Goal: Task Accomplishment & Management: Manage account settings

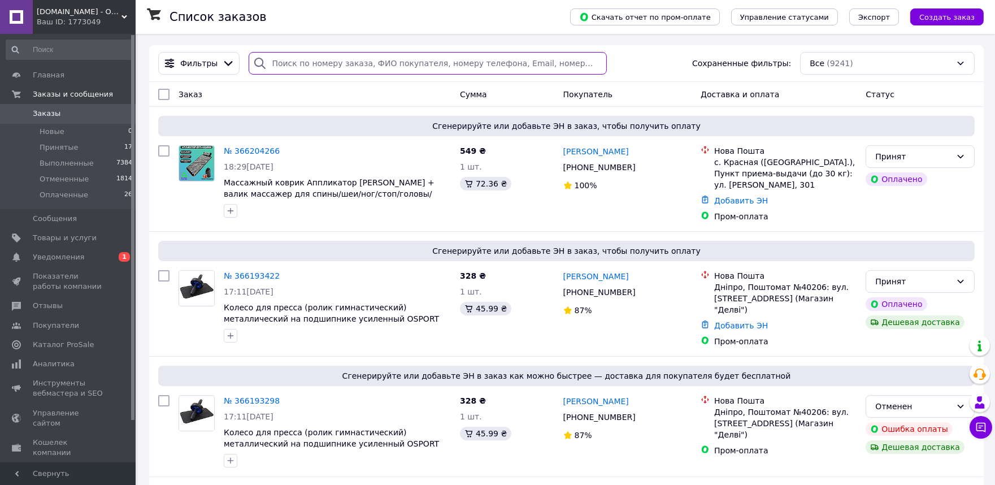
click at [306, 61] on input "search" at bounding box center [428, 63] width 358 height 23
paste input "3_366211655"
drag, startPoint x: 277, startPoint y: 65, endPoint x: 259, endPoint y: 63, distance: 18.2
click at [259, 63] on div "3_366211655" at bounding box center [428, 63] width 358 height 23
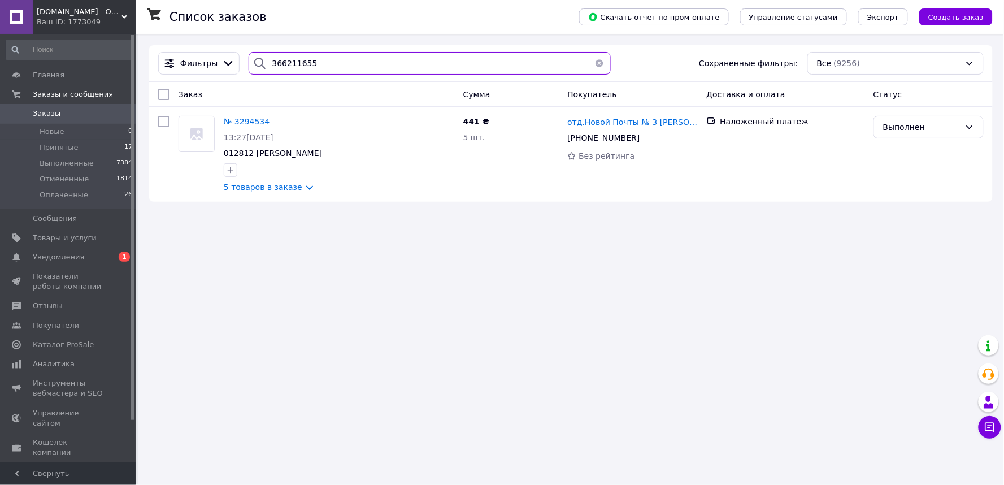
click at [328, 67] on input "366211655" at bounding box center [430, 63] width 362 height 23
drag, startPoint x: 329, startPoint y: 64, endPoint x: 249, endPoint y: 64, distance: 80.2
click at [215, 60] on div "Фильтры 366211655 Сохраненные фильтры: Все (9256)" at bounding box center [571, 63] width 834 height 23
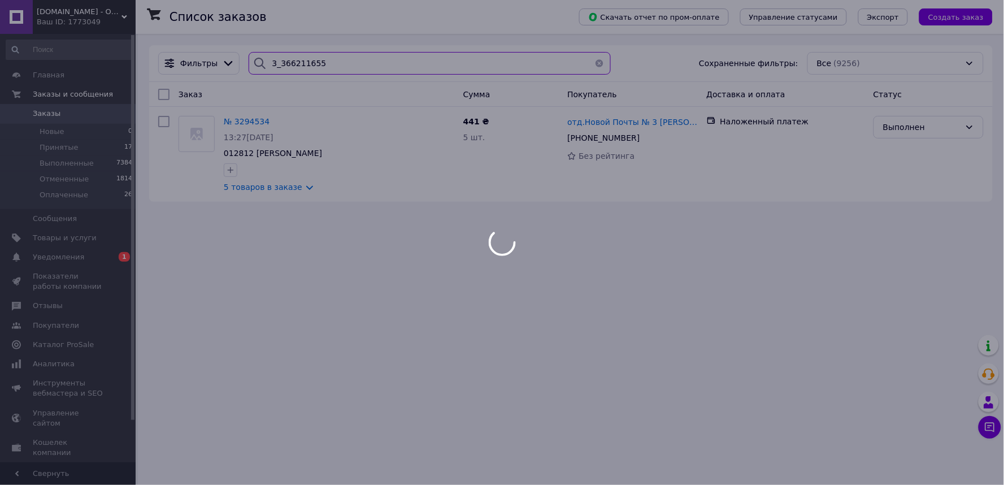
drag, startPoint x: 275, startPoint y: 63, endPoint x: 258, endPoint y: 62, distance: 17.0
click at [258, 62] on div "3_366211655" at bounding box center [430, 63] width 362 height 23
type input "366211655"
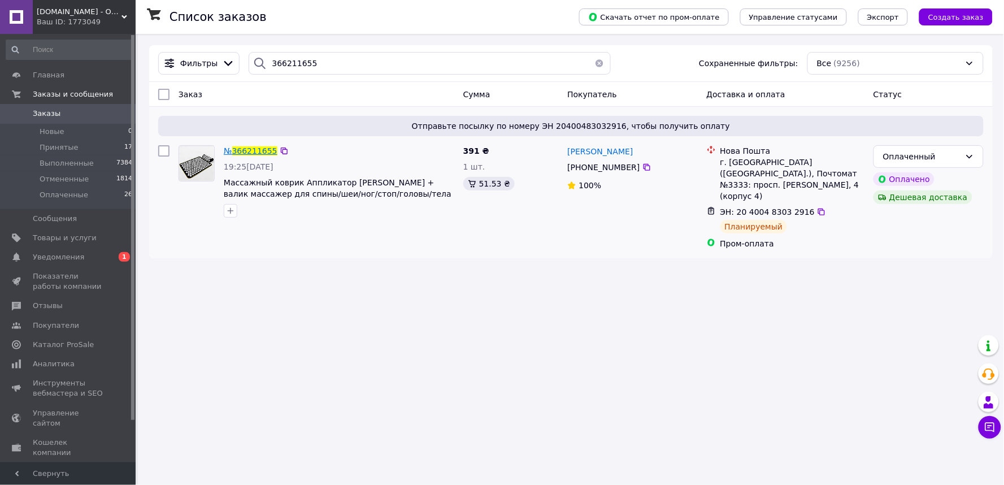
click at [253, 150] on span "366211655" at bounding box center [254, 150] width 45 height 9
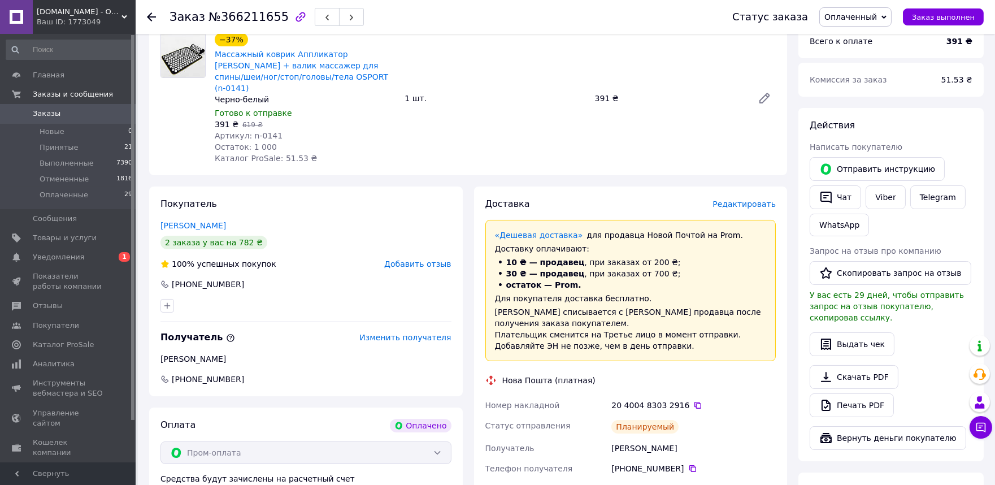
scroll to position [188, 0]
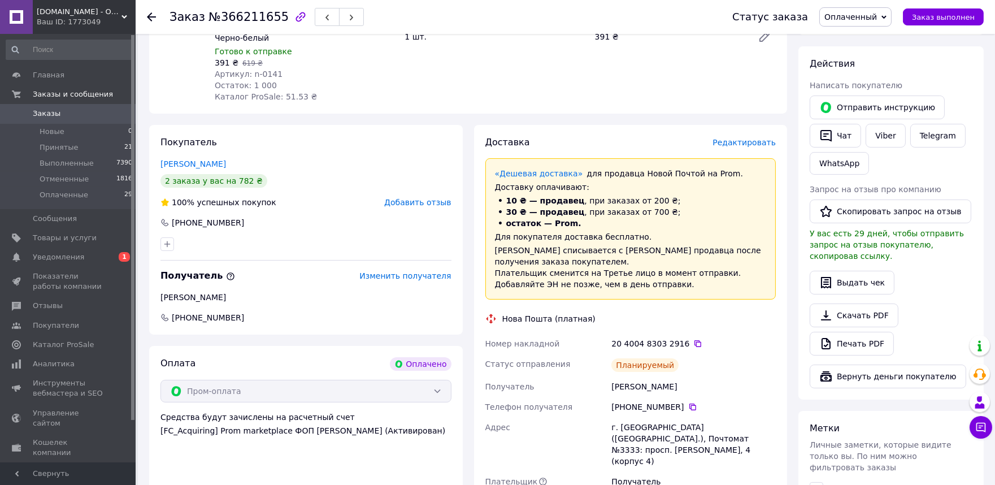
click at [63, 111] on span "Заказы" at bounding box center [69, 113] width 72 height 10
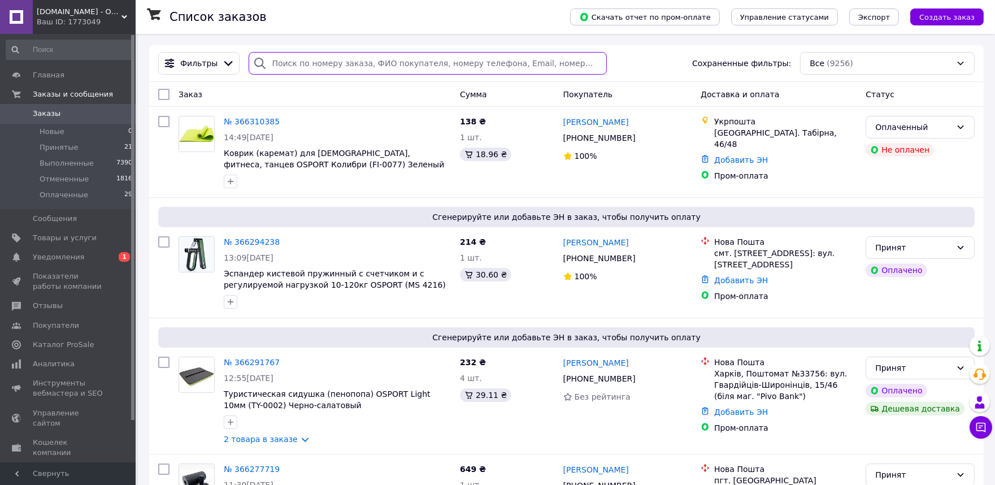
click at [310, 60] on input "search" at bounding box center [428, 63] width 358 height 23
paste input "3_366264805"
drag, startPoint x: 274, startPoint y: 62, endPoint x: 253, endPoint y: 61, distance: 20.9
click at [253, 61] on div "3_366264805" at bounding box center [428, 63] width 358 height 23
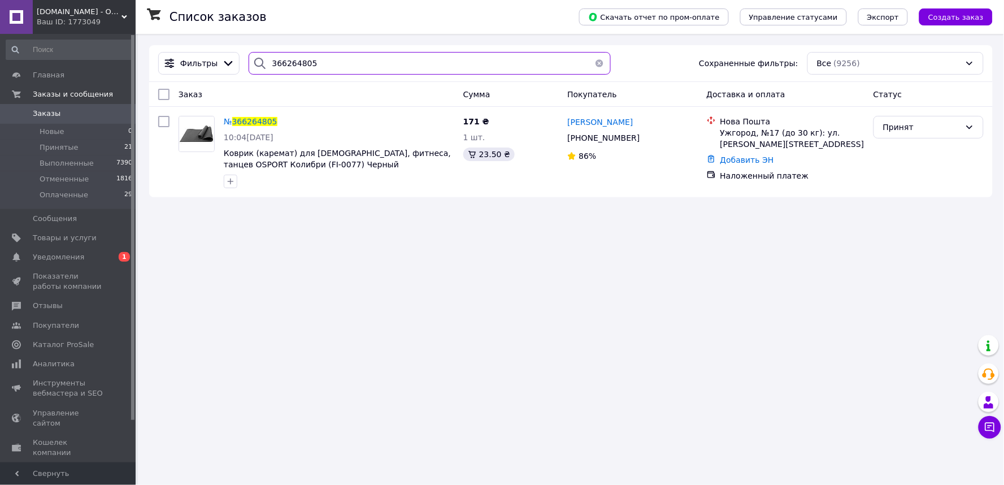
click at [282, 63] on input "366264805" at bounding box center [430, 63] width 362 height 23
paste input "_366264597"
drag, startPoint x: 273, startPoint y: 63, endPoint x: 254, endPoint y: 61, distance: 18.7
click at [254, 61] on div "3_366264597" at bounding box center [430, 63] width 362 height 23
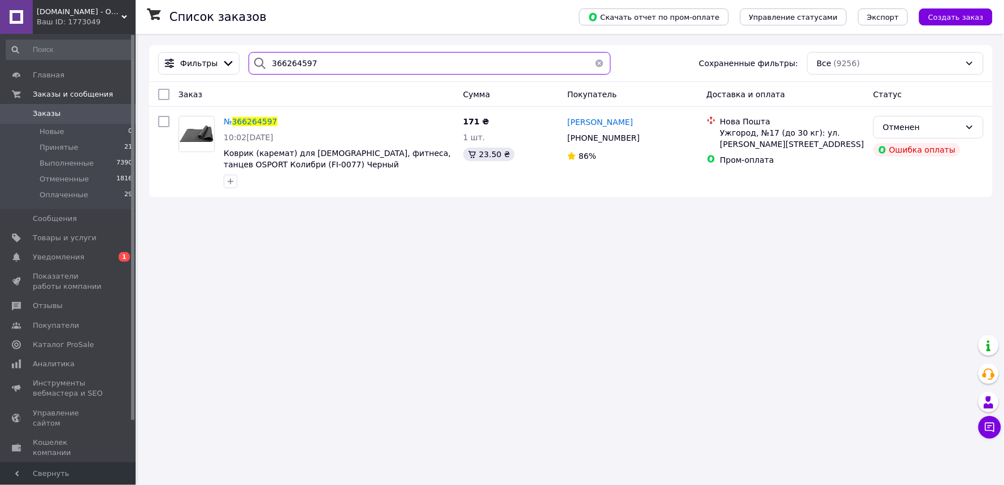
click at [286, 65] on input "366264597" at bounding box center [430, 63] width 362 height 23
paste input "_366310385"
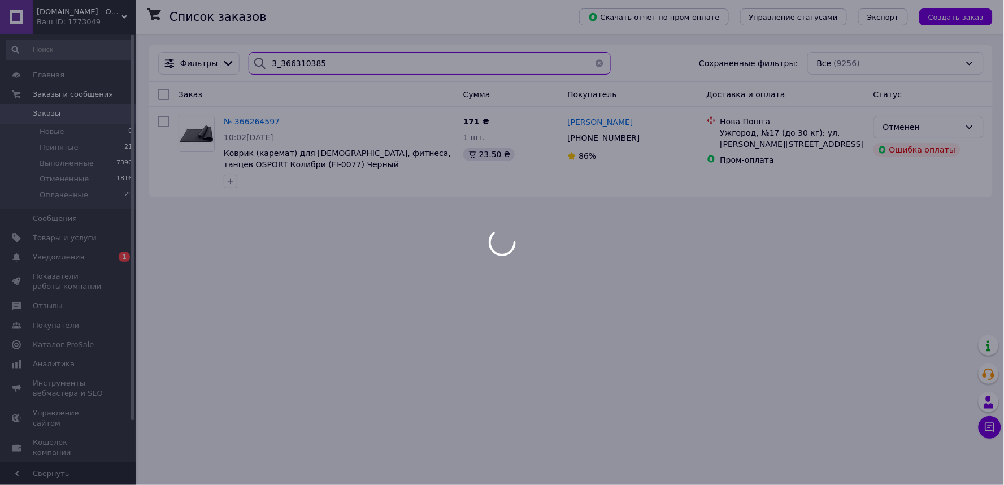
drag, startPoint x: 272, startPoint y: 60, endPoint x: 243, endPoint y: 60, distance: 28.3
click at [249, 60] on div "3_366310385" at bounding box center [430, 63] width 362 height 23
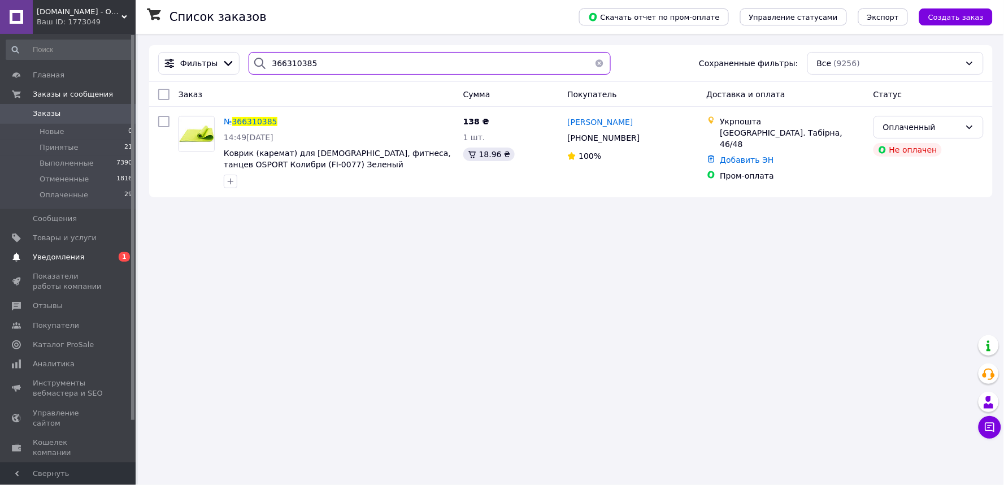
type input "366310385"
click at [85, 255] on span "Уведомления" at bounding box center [69, 257] width 72 height 10
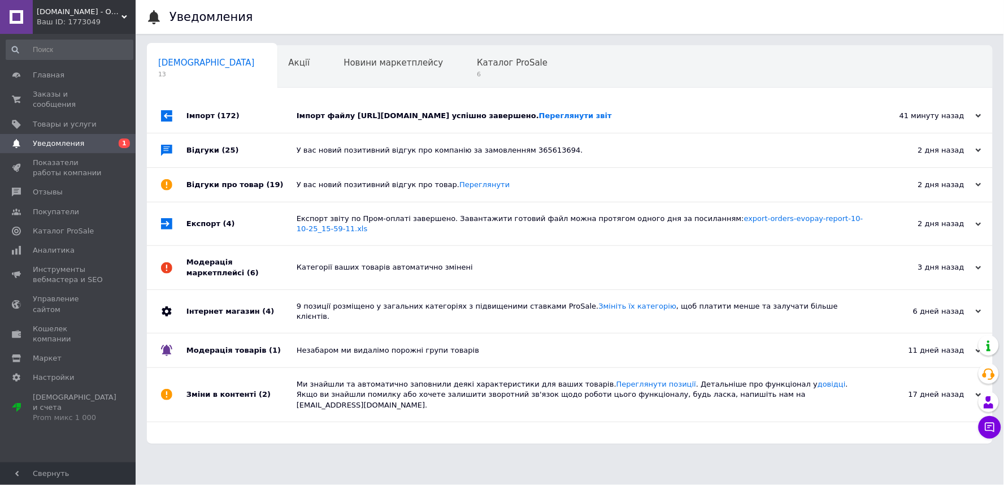
click at [366, 120] on div "Імпорт файлу https://optom24.com.ua/pm-feeds/prom_plus10.xml успішно завершено.…" at bounding box center [583, 116] width 572 height 10
click at [466, 68] on div "Каталог ProSale 6" at bounding box center [518, 67] width 105 height 43
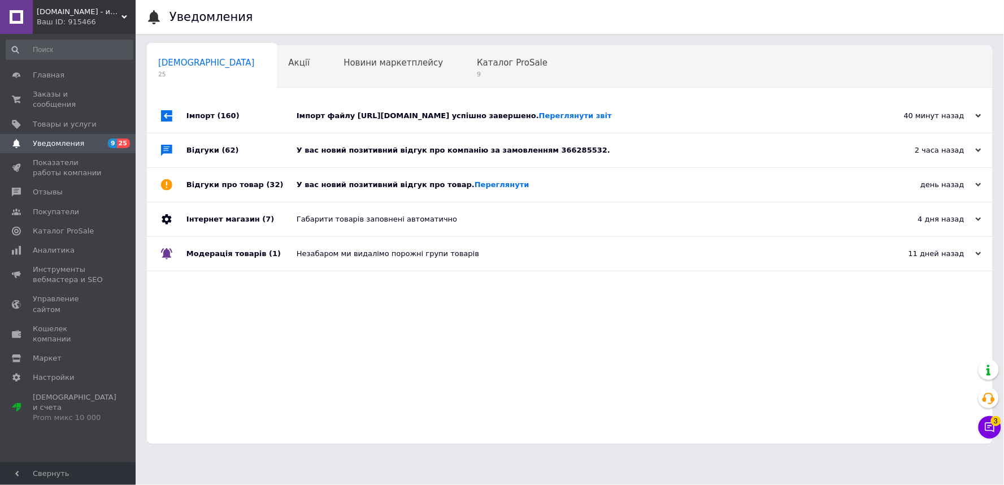
click at [353, 185] on div "У вас новий позитивний відгук про товар. [GEOGRAPHIC_DATA]" at bounding box center [583, 185] width 572 height 10
click at [354, 156] on div "У вас новий позитивний відгук про компанію за замовленням 366285532." at bounding box center [583, 150] width 572 height 34
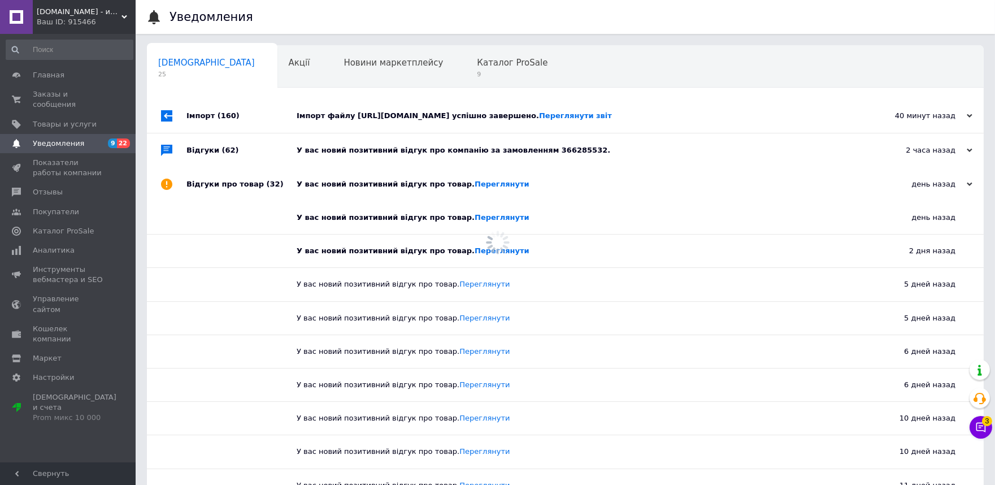
click at [385, 119] on div "Імпорт файлу https://osport.ua/upload/acrit.exportproplus/prom_1_plus10.xml усп…" at bounding box center [578, 116] width 563 height 10
click at [477, 71] on span "9" at bounding box center [512, 74] width 71 height 8
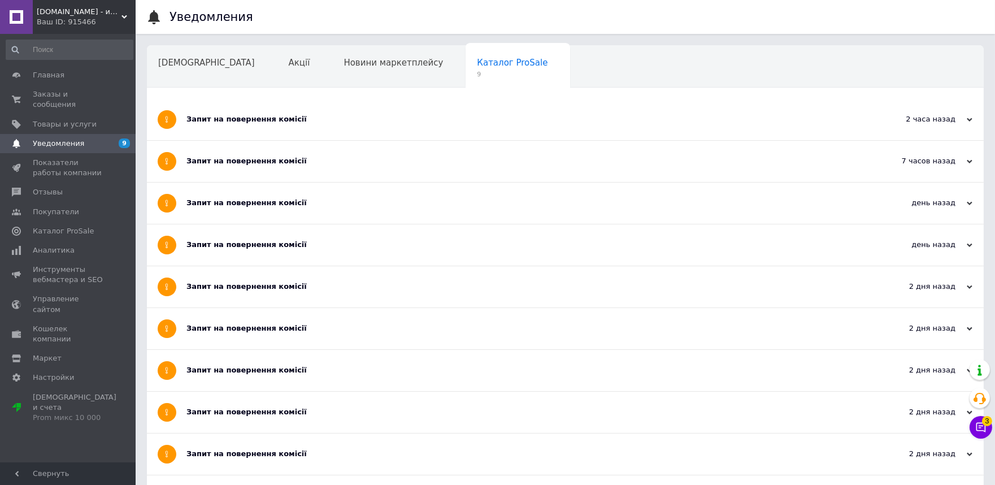
scroll to position [125, 0]
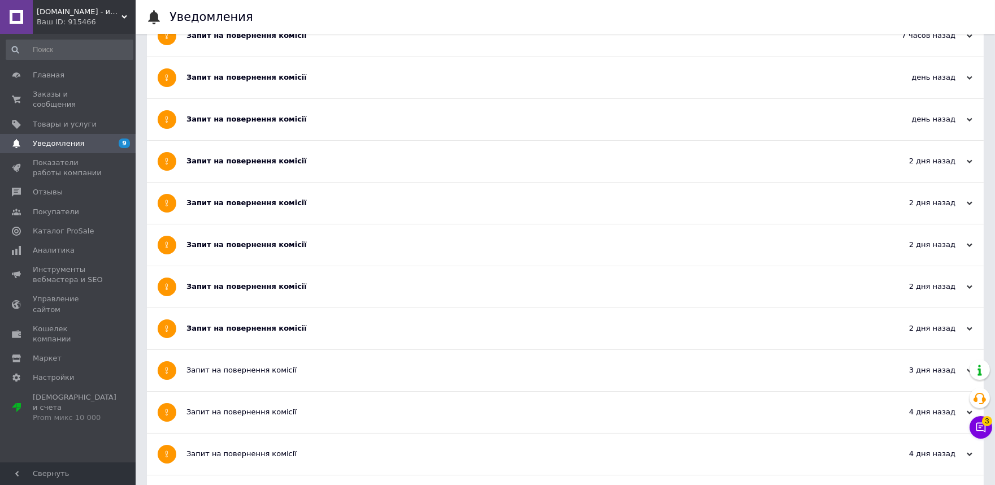
click at [258, 328] on div "Запит на повернення комісії" at bounding box center [522, 328] width 673 height 10
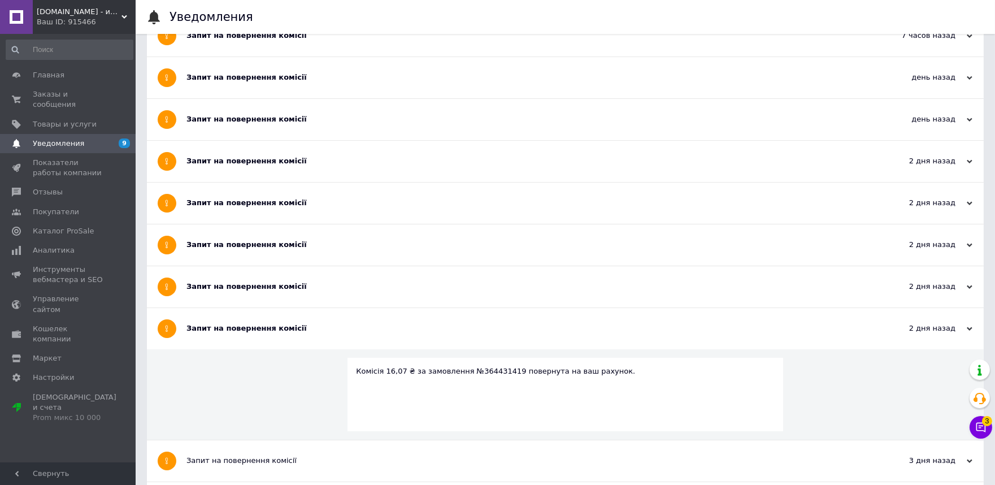
click at [253, 280] on div "Запит на повернення комісії" at bounding box center [522, 286] width 673 height 41
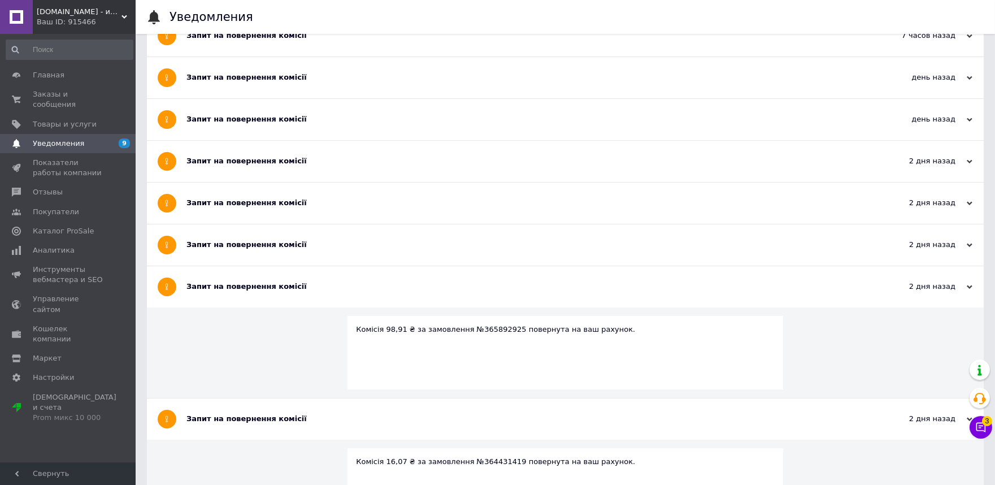
drag, startPoint x: 252, startPoint y: 247, endPoint x: 252, endPoint y: 236, distance: 11.9
click at [252, 247] on div "Запит на повернення комісії" at bounding box center [522, 245] width 673 height 10
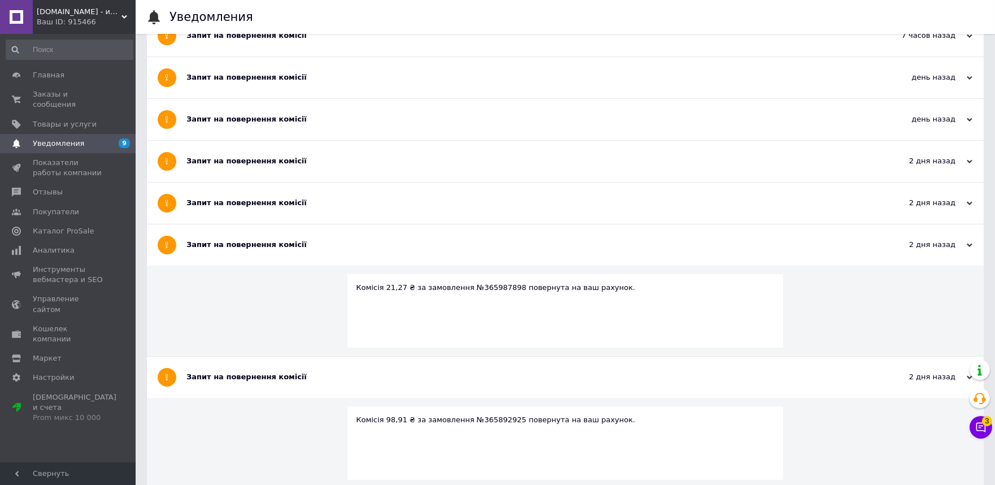
click at [254, 204] on div "Запит на повернення комісії" at bounding box center [522, 203] width 673 height 10
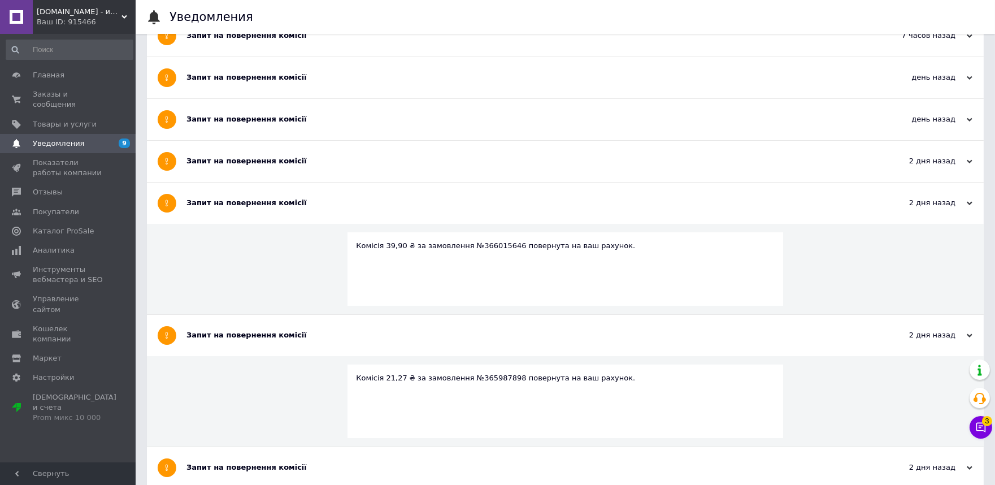
click at [254, 158] on div "Запит на повернення комісії" at bounding box center [522, 161] width 673 height 10
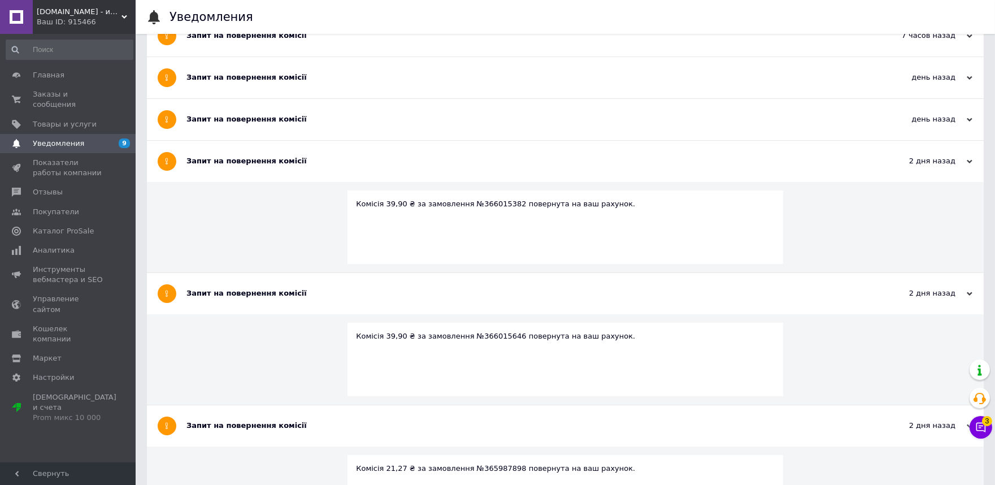
scroll to position [63, 0]
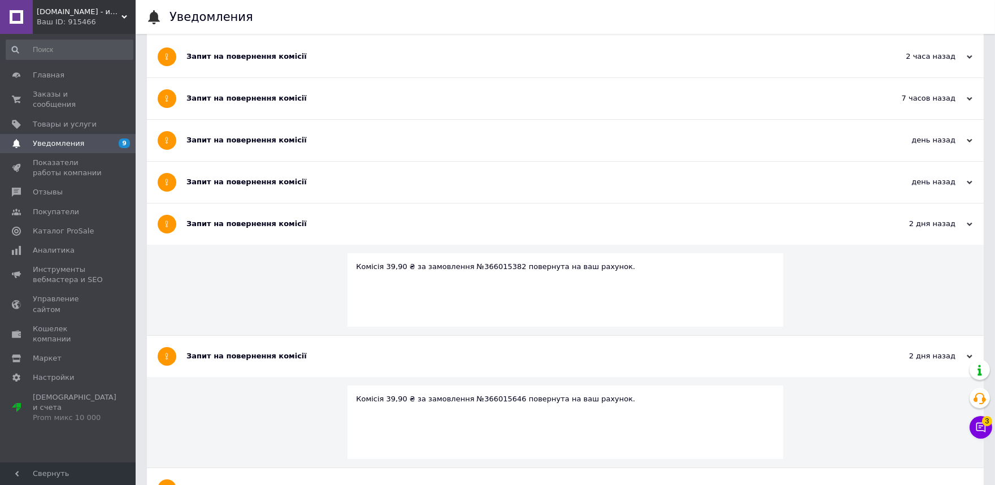
click at [257, 180] on div "Запит на повернення комісії" at bounding box center [522, 182] width 673 height 10
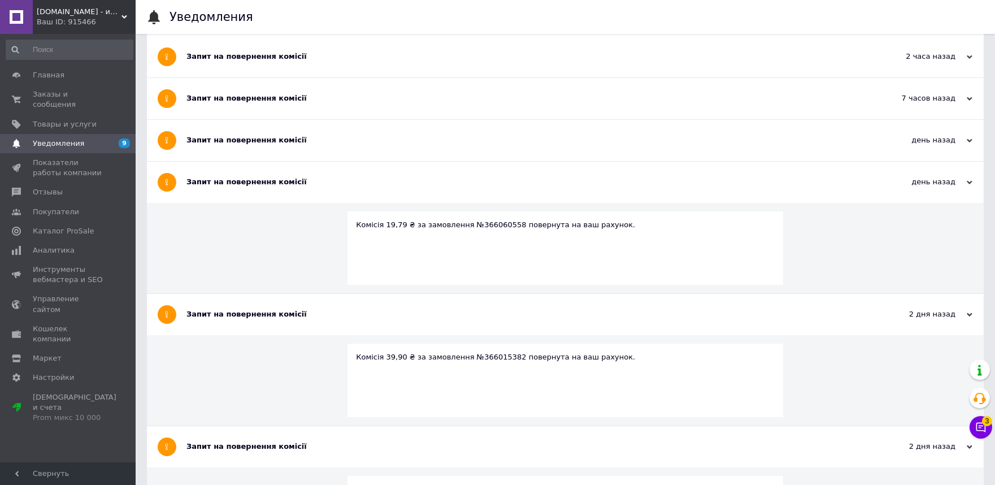
drag, startPoint x: 238, startPoint y: 134, endPoint x: 235, endPoint y: 118, distance: 16.6
click at [238, 133] on div "Запит на повернення комісії" at bounding box center [522, 140] width 673 height 41
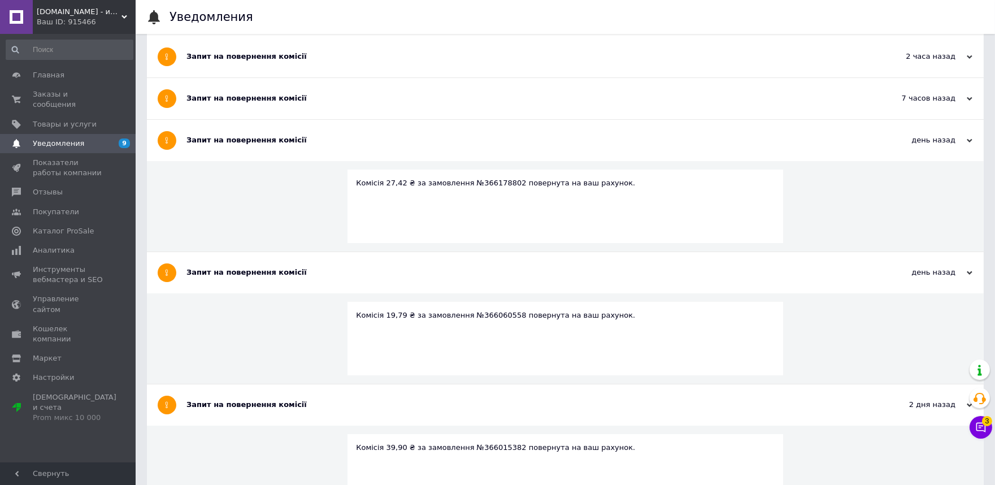
click at [233, 99] on div "Запит на повернення комісії" at bounding box center [522, 98] width 673 height 10
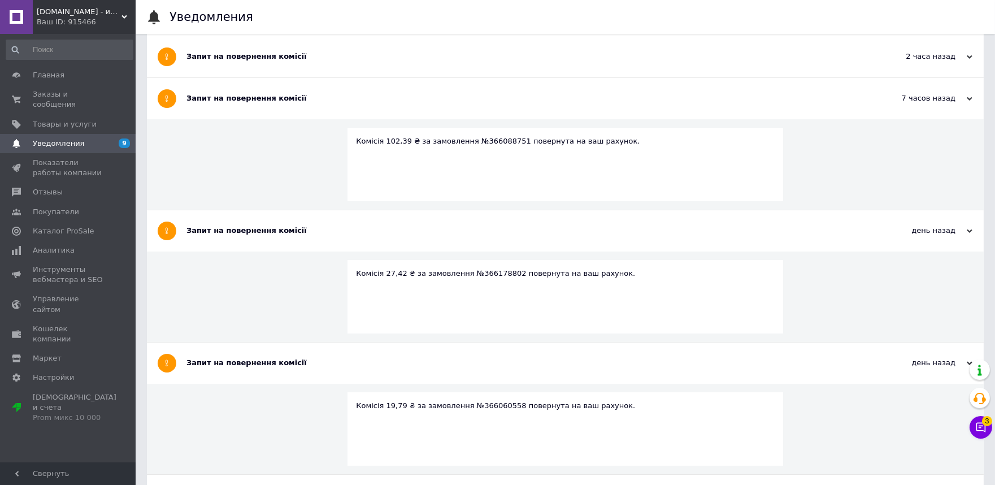
click at [230, 56] on div "Запит на повернення комісії" at bounding box center [522, 56] width 673 height 10
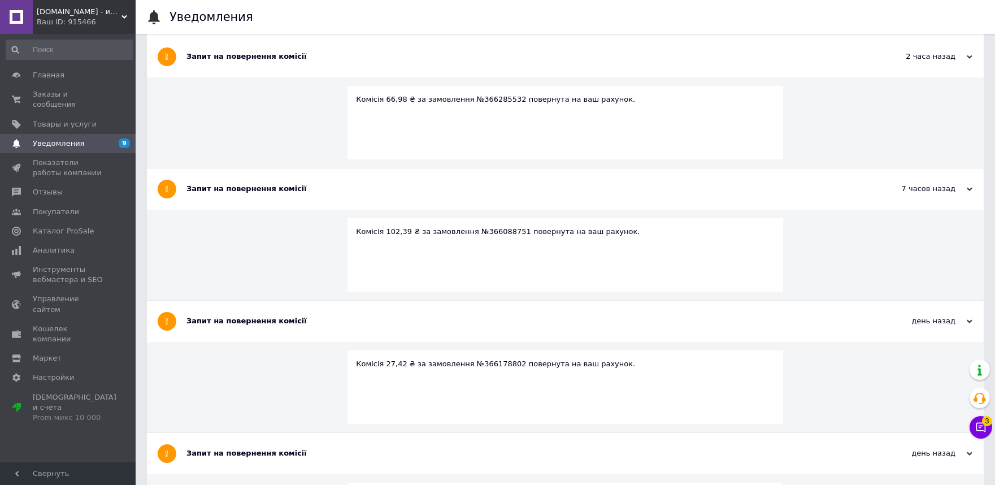
scroll to position [0, 0]
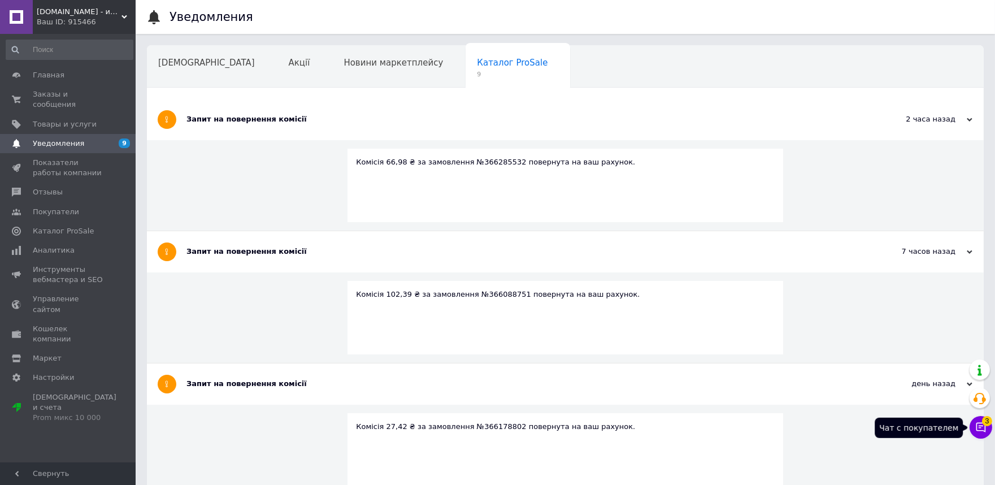
click at [986, 430] on button "Чат с покупателем 3" at bounding box center [980, 427] width 23 height 23
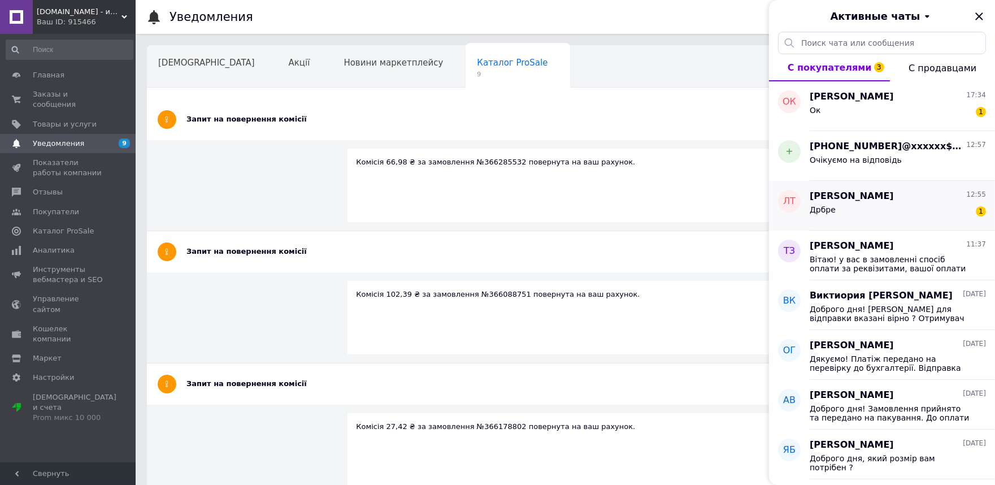
click at [907, 200] on div "Людмила Тищенко 12:55" at bounding box center [898, 196] width 176 height 13
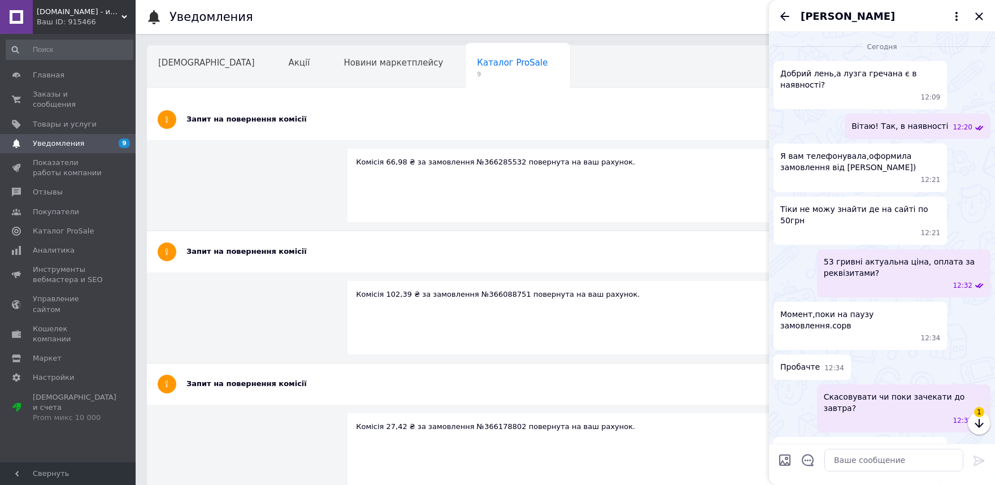
scroll to position [114, 0]
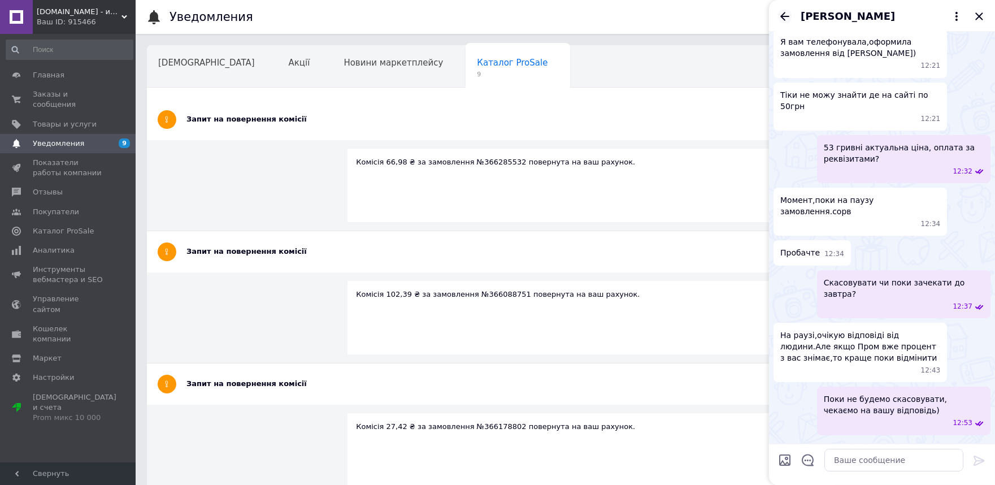
click at [786, 18] on icon "Назад" at bounding box center [785, 17] width 14 height 14
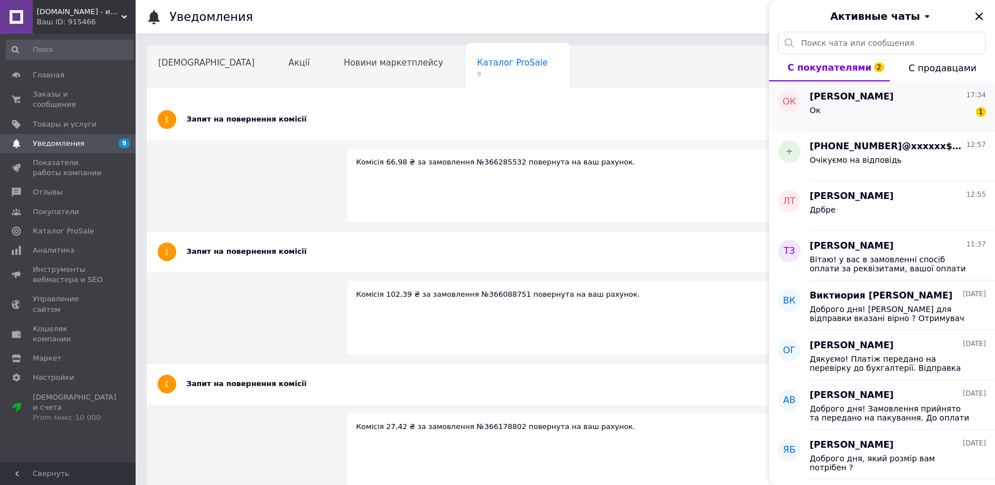
click at [840, 103] on div "Ок 1" at bounding box center [898, 112] width 176 height 18
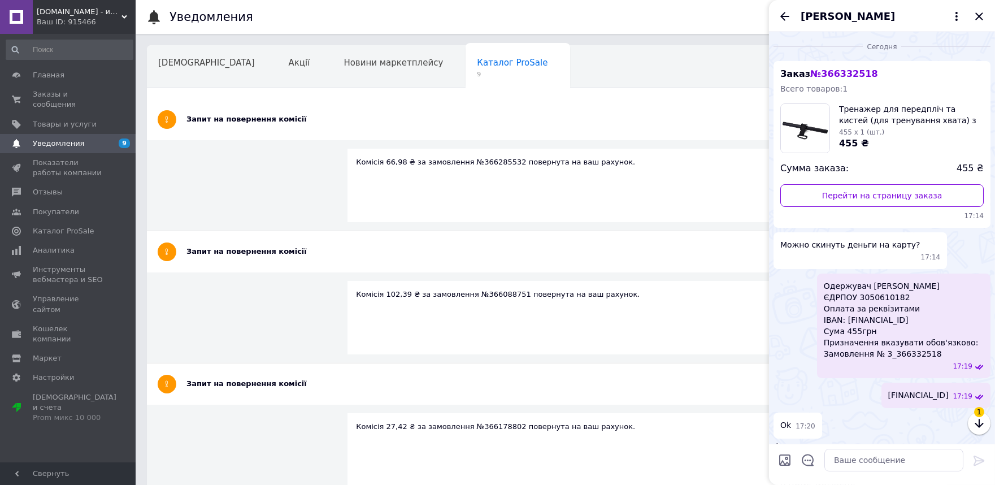
scroll to position [430, 0]
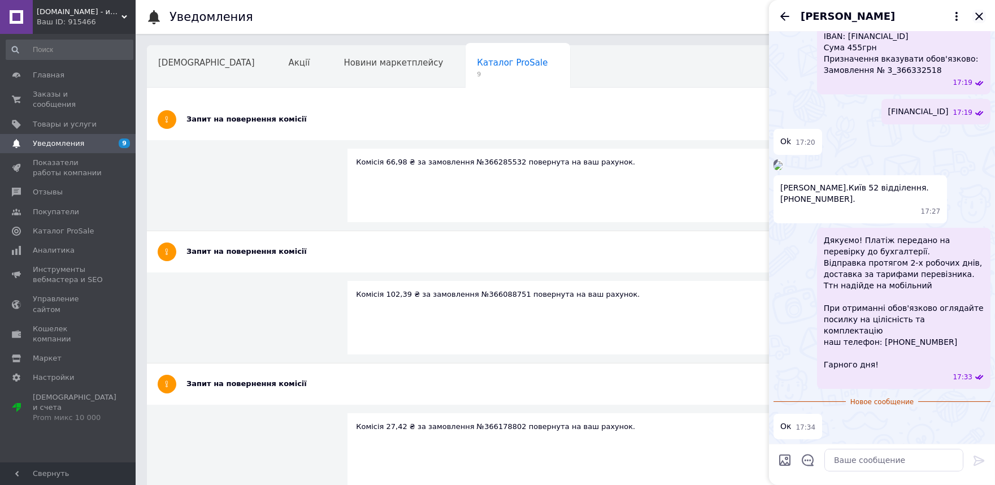
click at [977, 14] on icon "Закрыть" at bounding box center [978, 15] width 7 height 7
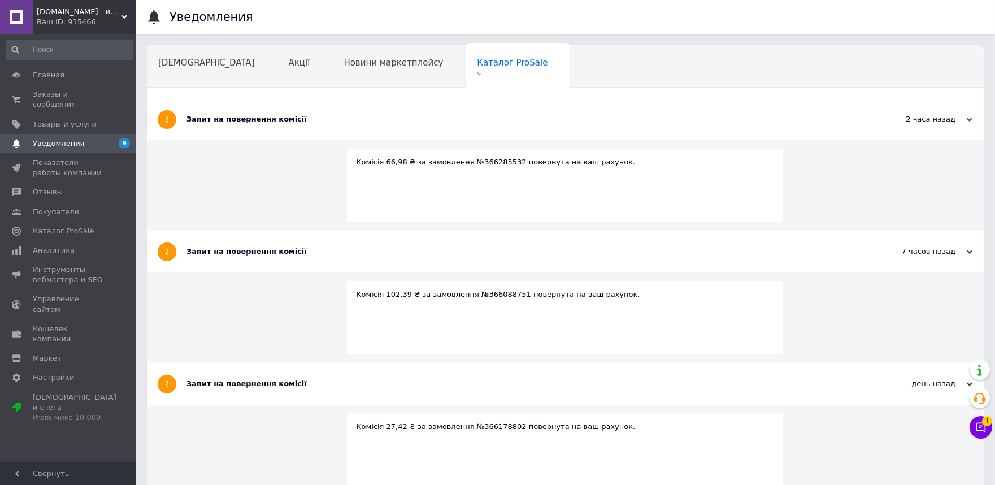
drag, startPoint x: 68, startPoint y: 18, endPoint x: 81, endPoint y: 57, distance: 41.3
click at [68, 18] on div "Ваш ID: 915466" at bounding box center [86, 22] width 99 height 10
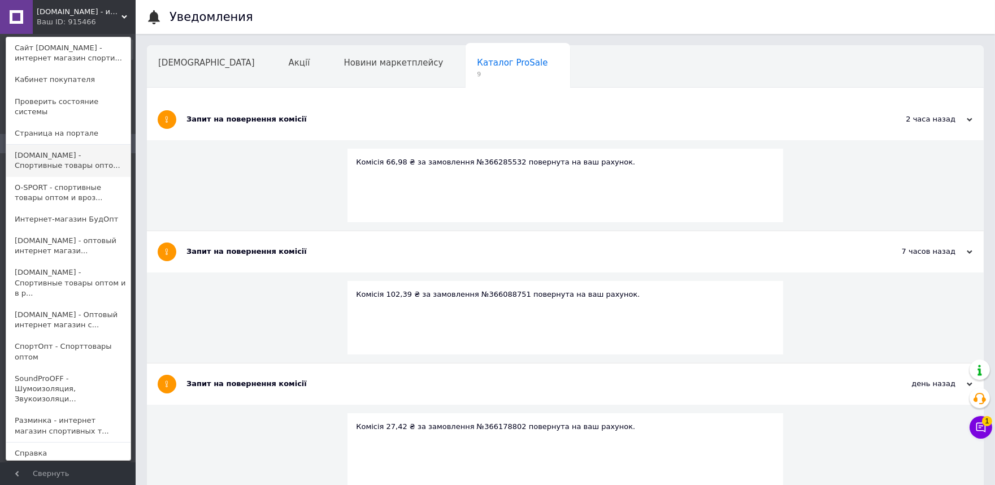
click at [76, 156] on link "SPORTOPT.ORG.UA - Спортивные товары опто..." at bounding box center [68, 161] width 124 height 32
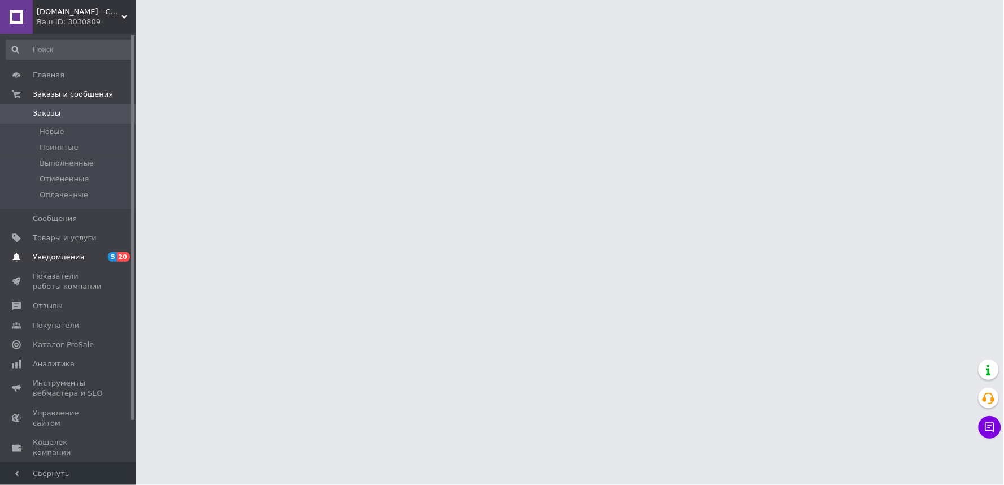
click at [95, 261] on span "Уведомления" at bounding box center [69, 257] width 72 height 10
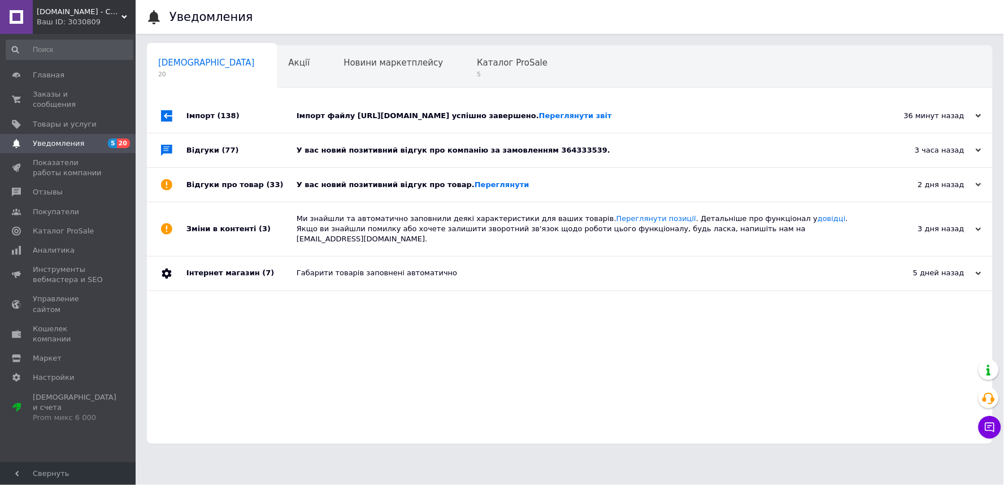
click at [391, 185] on div "У вас новий позитивний відгук про товар. [GEOGRAPHIC_DATA]" at bounding box center [583, 185] width 572 height 10
click at [392, 154] on div "У вас новий позитивний відгук про компанію за замовленням 364333539." at bounding box center [583, 150] width 572 height 10
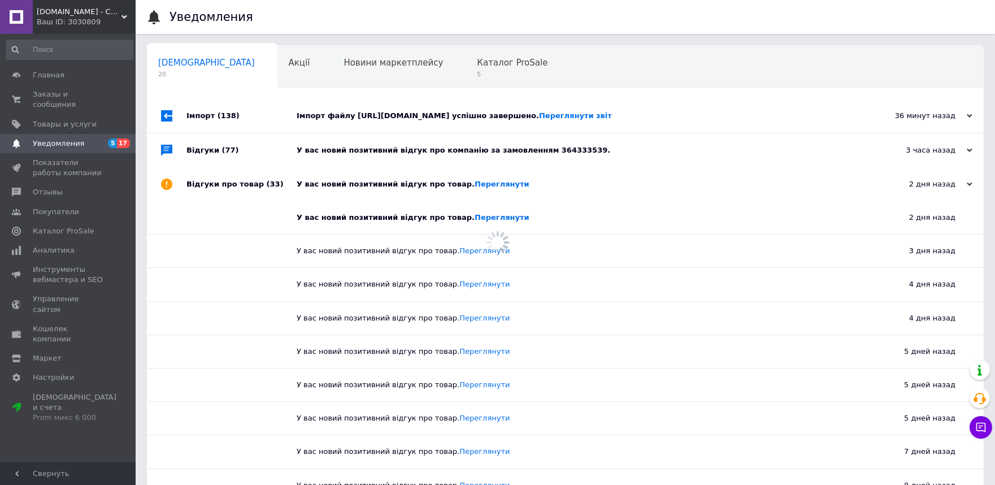
drag, startPoint x: 405, startPoint y: 108, endPoint x: 411, endPoint y: 102, distance: 8.8
click at [405, 108] on div "Імпорт файлу [URL][DOMAIN_NAME] успішно завершено. Переглянути звіт" at bounding box center [578, 116] width 563 height 34
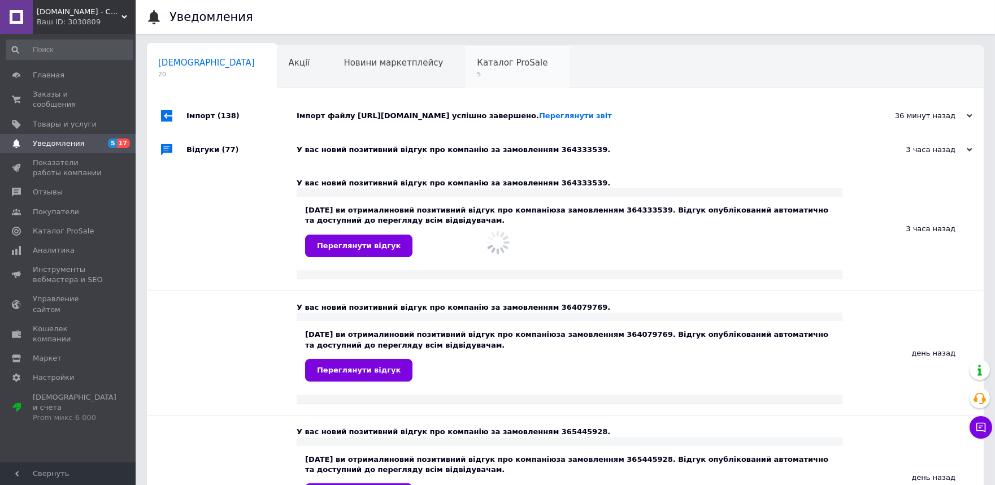
click at [477, 75] on span "5" at bounding box center [512, 74] width 71 height 8
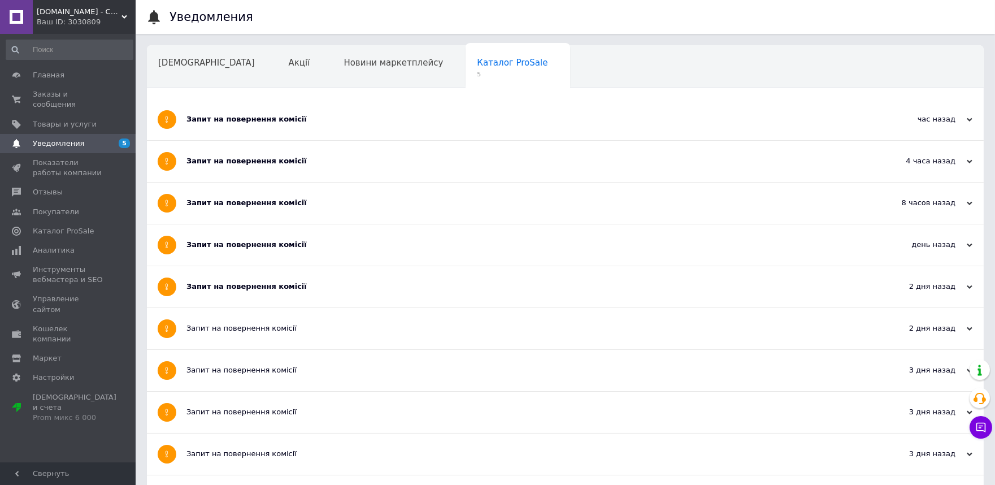
click at [256, 280] on div "Запит на повернення комісії" at bounding box center [522, 286] width 673 height 41
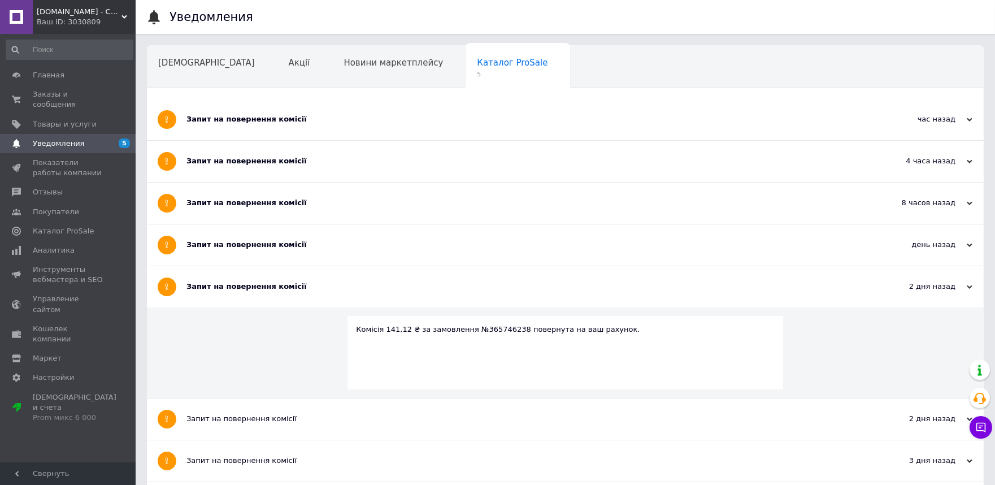
click at [256, 252] on div "Запит на повернення комісії" at bounding box center [522, 244] width 673 height 41
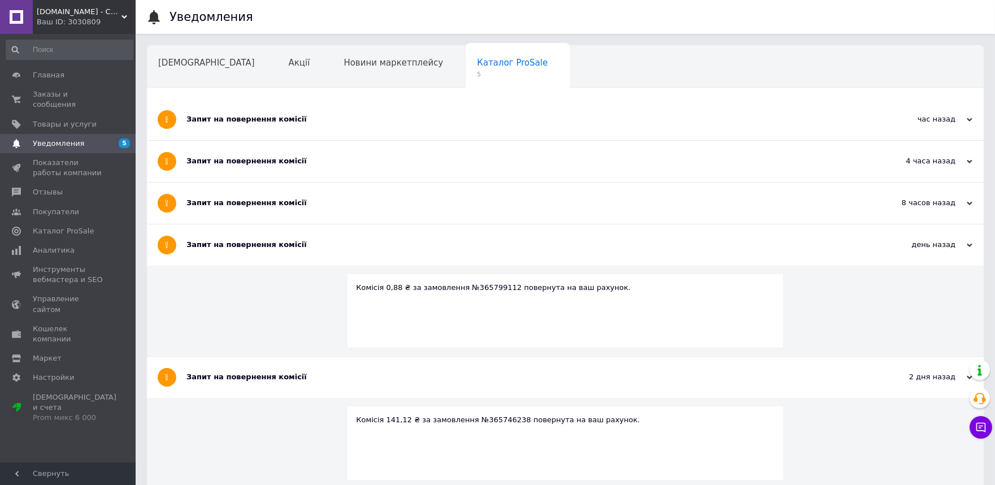
click at [251, 194] on div "Запит на повернення комісії" at bounding box center [522, 202] width 673 height 41
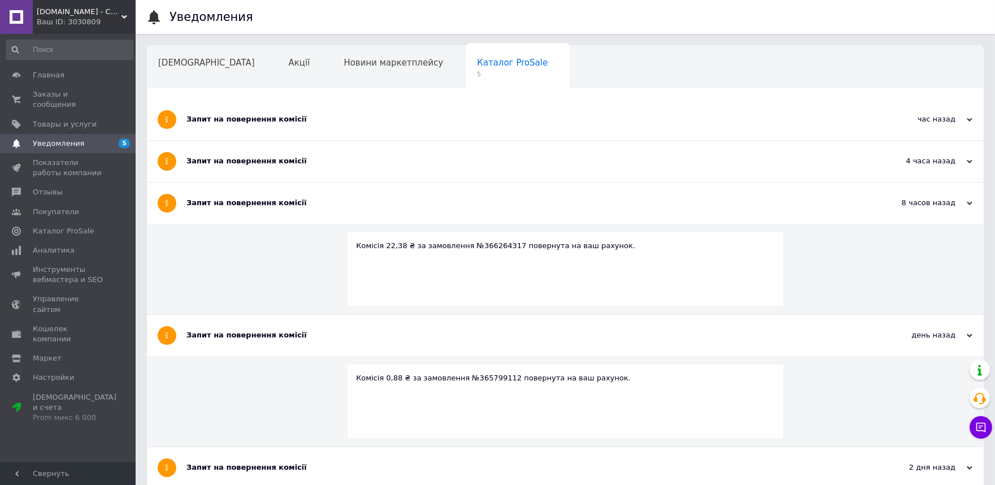
click at [250, 156] on div "Запит на повернення комісії" at bounding box center [522, 161] width 673 height 10
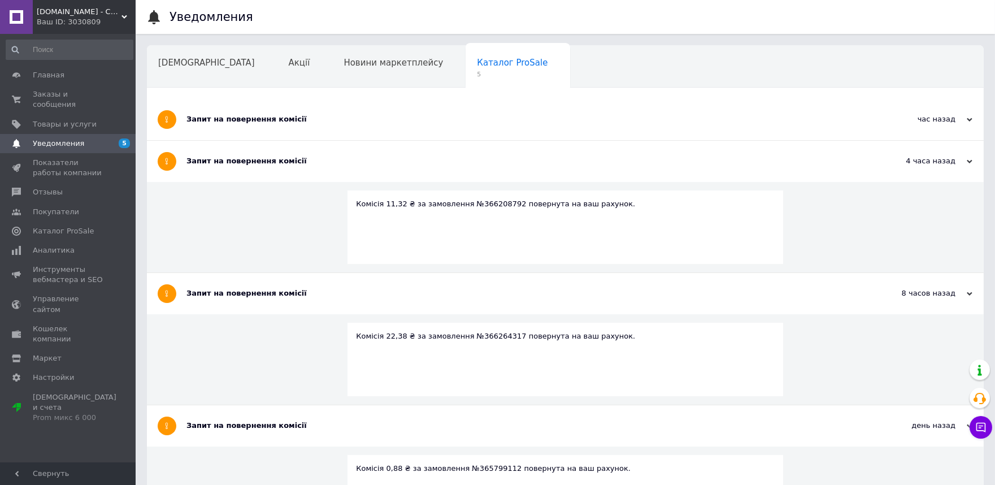
click at [249, 121] on div "Запит на повернення комісії" at bounding box center [522, 119] width 673 height 10
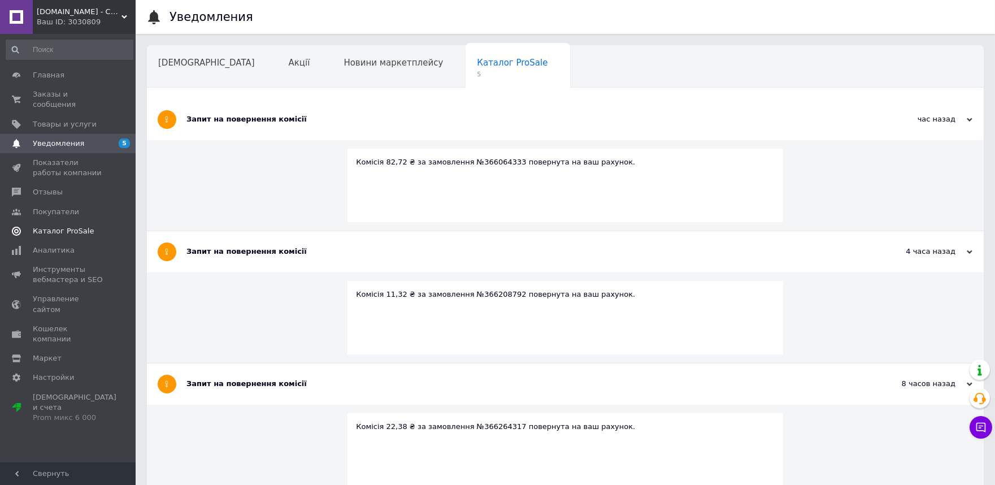
click at [54, 226] on span "Каталог ProSale" at bounding box center [63, 231] width 61 height 10
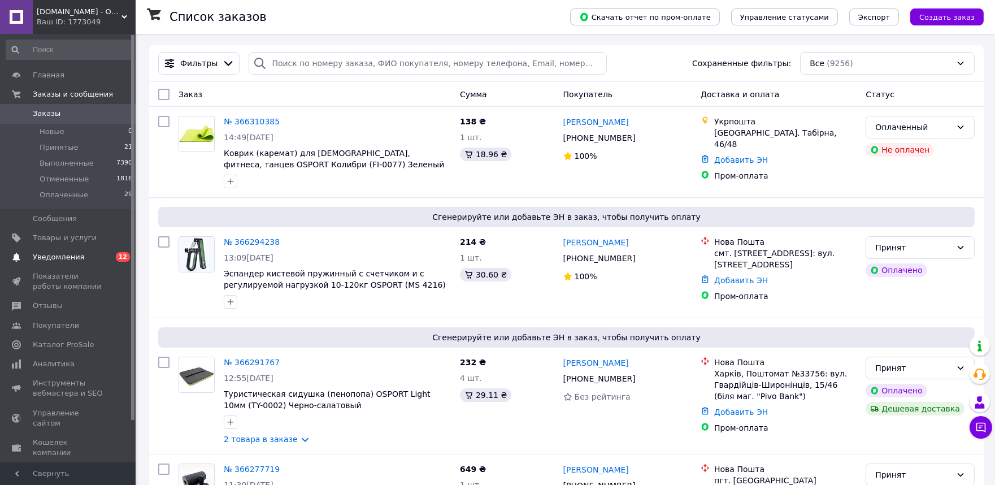
click at [71, 256] on span "Уведомления" at bounding box center [58, 257] width 51 height 10
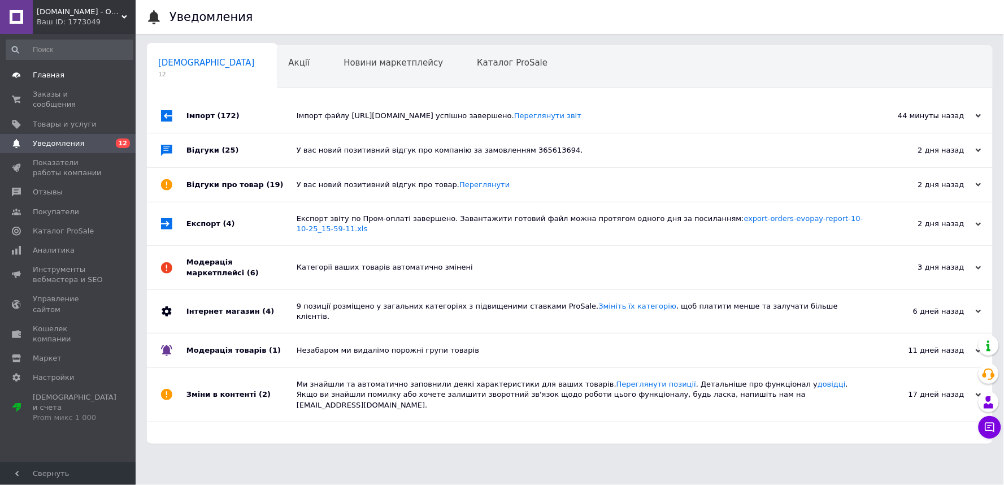
click at [54, 77] on span "Главная" at bounding box center [49, 75] width 32 height 10
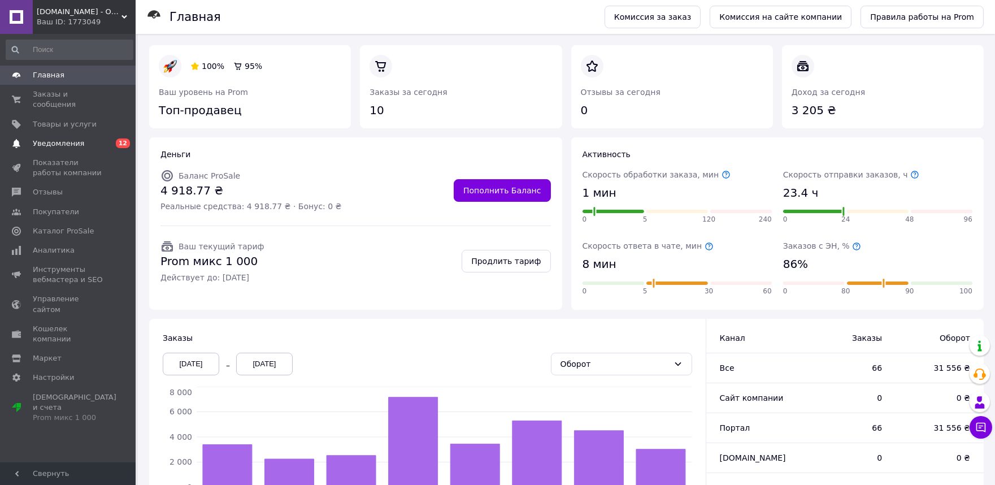
click at [66, 138] on span "Уведомления" at bounding box center [58, 143] width 51 height 10
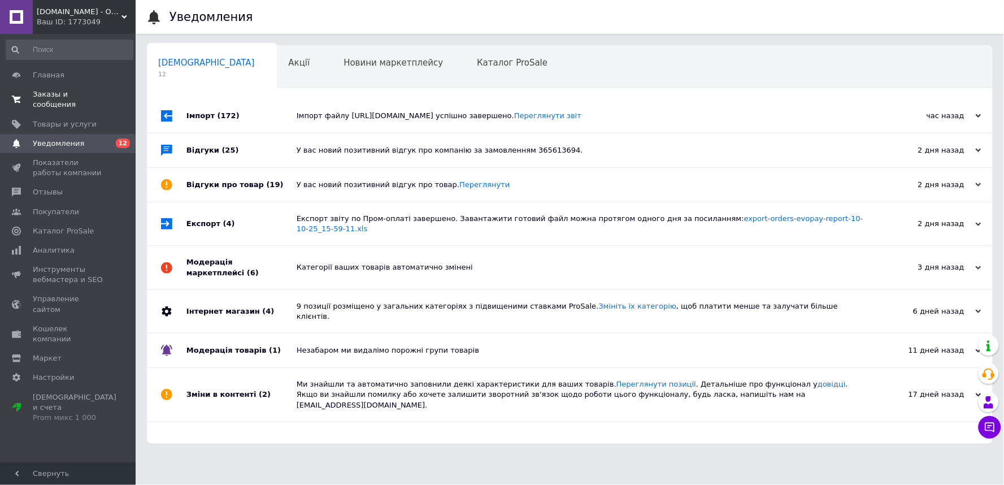
click at [47, 94] on span "Заказы и сообщения" at bounding box center [69, 99] width 72 height 20
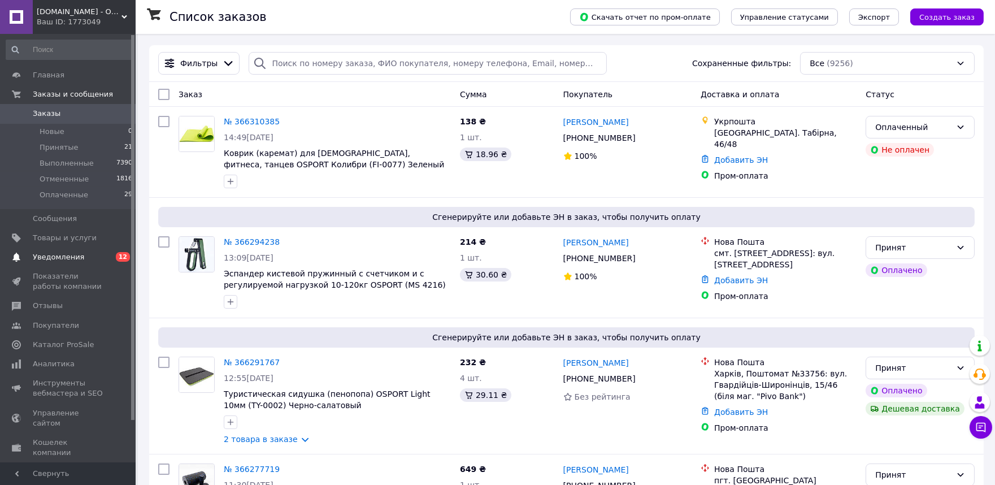
click at [86, 263] on link "Уведомления 0 12" at bounding box center [69, 256] width 139 height 19
